Goal: Information Seeking & Learning: Learn about a topic

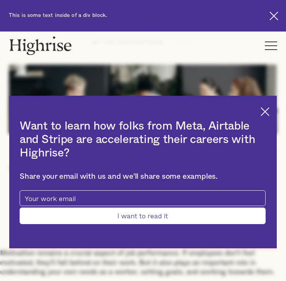
scroll to position [192, 0]
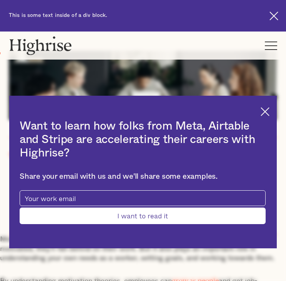
click at [269, 114] on img at bounding box center [265, 111] width 9 height 9
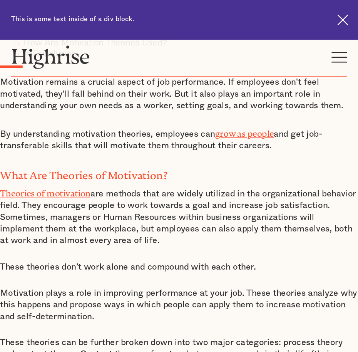
scroll to position [385, 0]
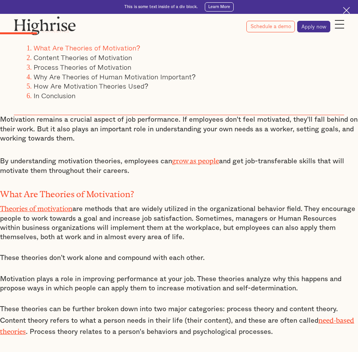
drag, startPoint x: 271, startPoint y: 0, endPoint x: 132, endPoint y: 99, distance: 171.2
click at [132, 99] on div "Table of contents What Are Theories of Motivation? Content Theories of Motivati…" at bounding box center [179, 63] width 330 height 103
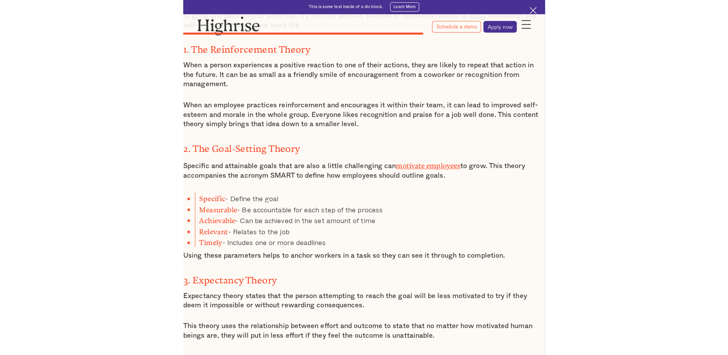
scroll to position [2069, 0]
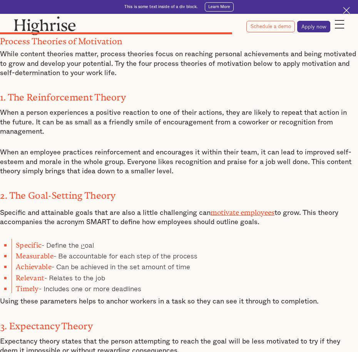
drag, startPoint x: -2, startPoint y: 167, endPoint x: 259, endPoint y: 175, distance: 260.3
click at [259, 206] on p "Specific and attainable goals that are also a little challenging can motivate e…" at bounding box center [179, 216] width 358 height 21
copy p "pecific and attainable goals that are also a little challenging can motivate em…"
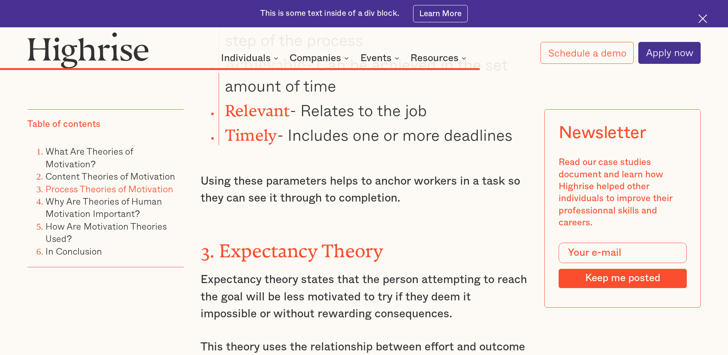
scroll to position [4956, 0]
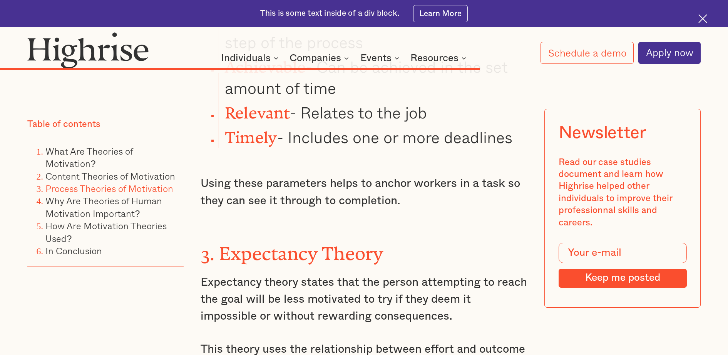
drag, startPoint x: 198, startPoint y: 141, endPoint x: 428, endPoint y: 185, distance: 234.4
copy p "Expectancy theory states that the person attempting to reach the goal will be l…"
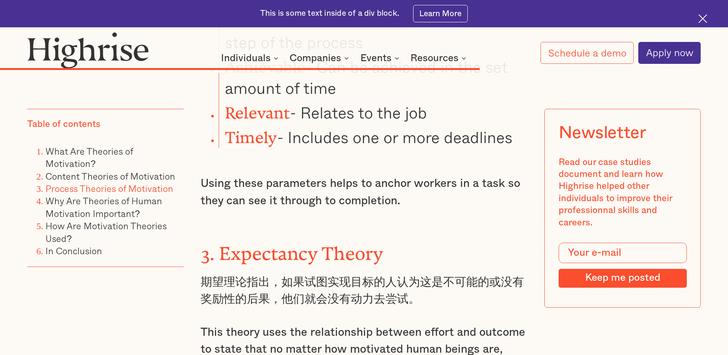
click at [251, 281] on p "This theory uses the relationship between effort and outcome to state that no m…" at bounding box center [364, 358] width 327 height 68
drag, startPoint x: 197, startPoint y: 201, endPoint x: 541, endPoint y: 236, distance: 345.5
copy p "This theory uses the relationship between effort and outcome to state that no m…"
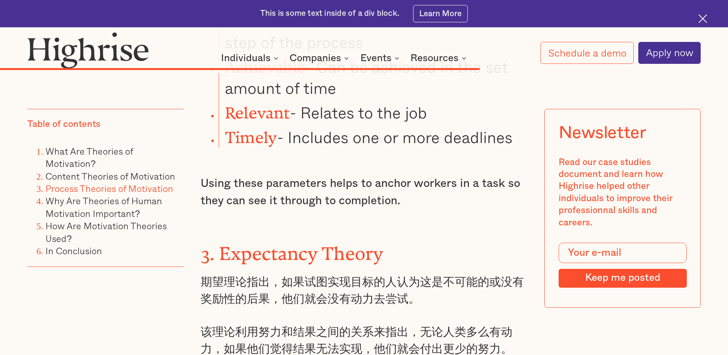
drag, startPoint x: 196, startPoint y: 244, endPoint x: 250, endPoint y: 298, distance: 76.2
copy p "The theory shows a correlation between the amount of effort put forward and the…"
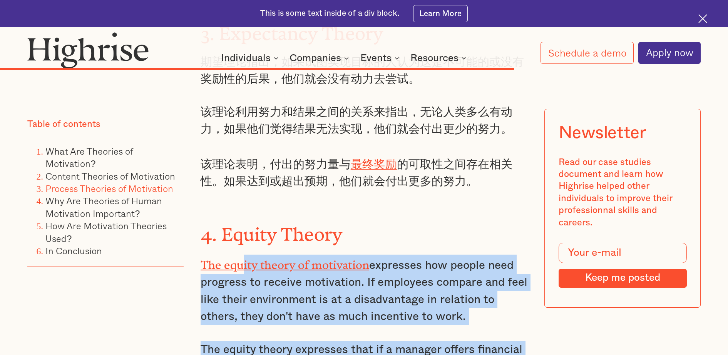
scroll to position [5293, 0]
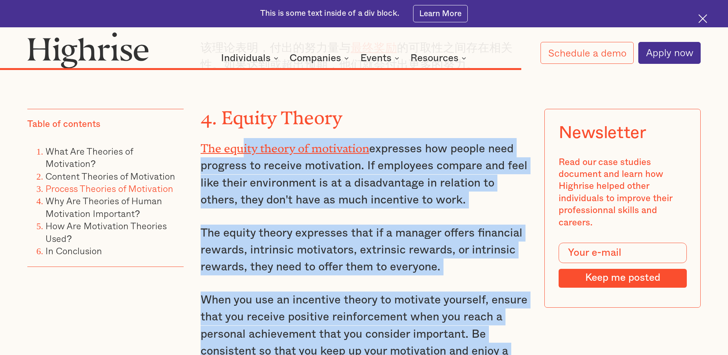
drag, startPoint x: 239, startPoint y: 189, endPoint x: 515, endPoint y: 249, distance: 283.4
click at [286, 249] on div "Process Theories of Motivation While content theories matter, process theories …" at bounding box center [364, 241] width 327 height 2248
copy div "ity theory of motivation expresses how people need progress to receive motivati…"
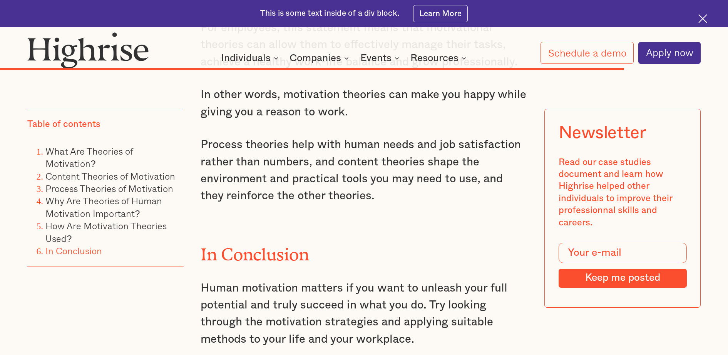
scroll to position [6447, 0]
